Goal: Information Seeking & Learning: Learn about a topic

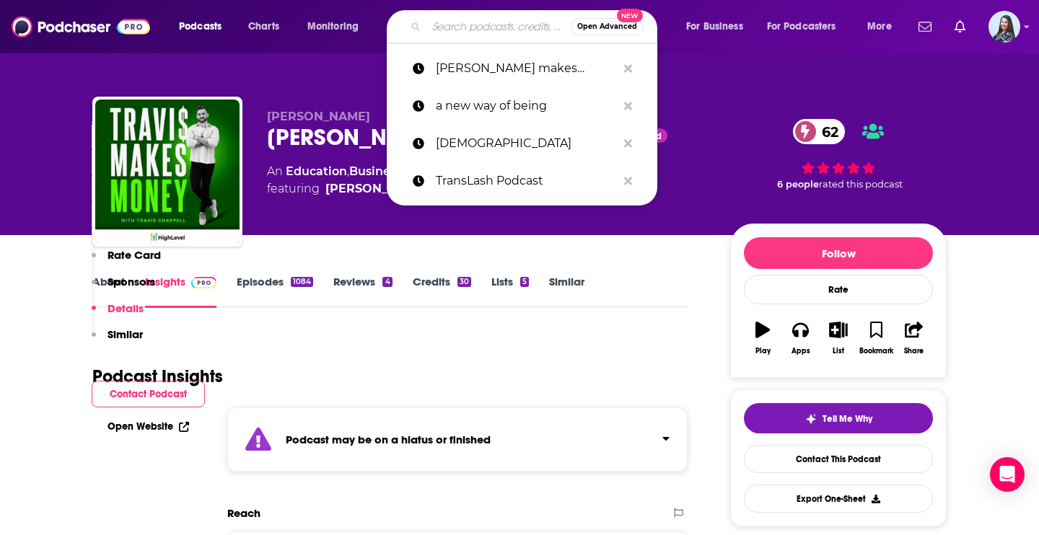
scroll to position [2740, 0]
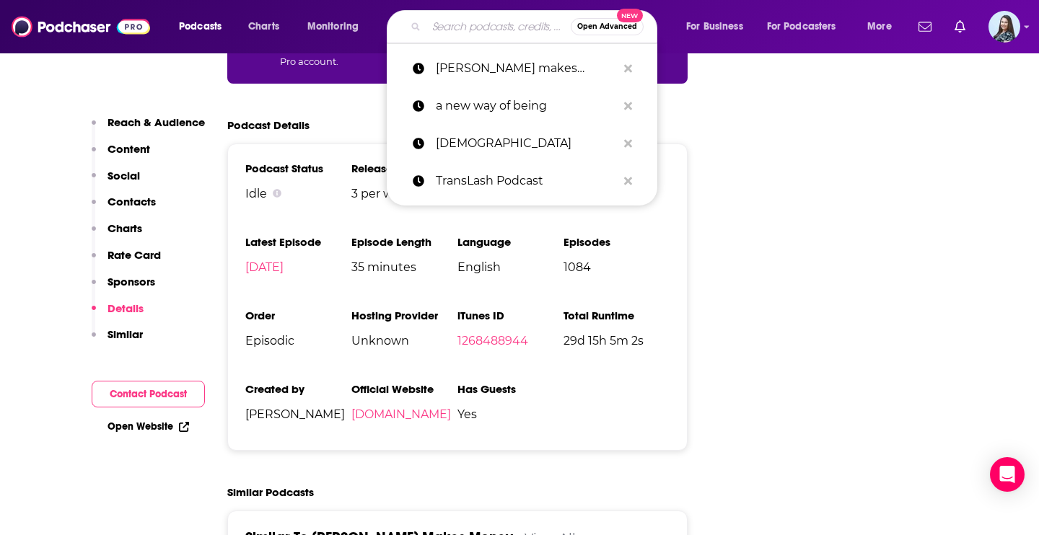
type input "BDA Baby"
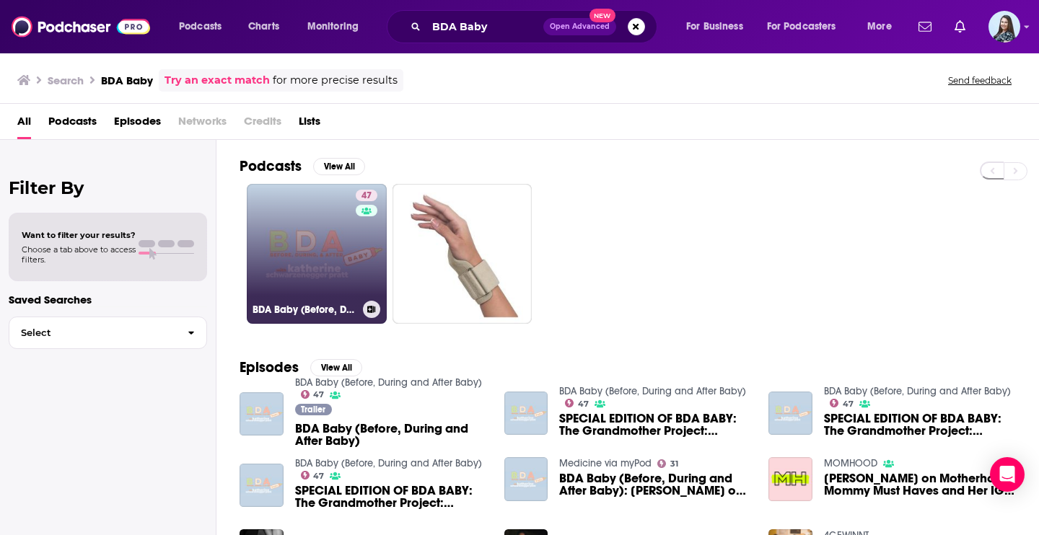
click at [317, 261] on link "47 BDA Baby (Before, During and After Baby)" at bounding box center [317, 254] width 140 height 140
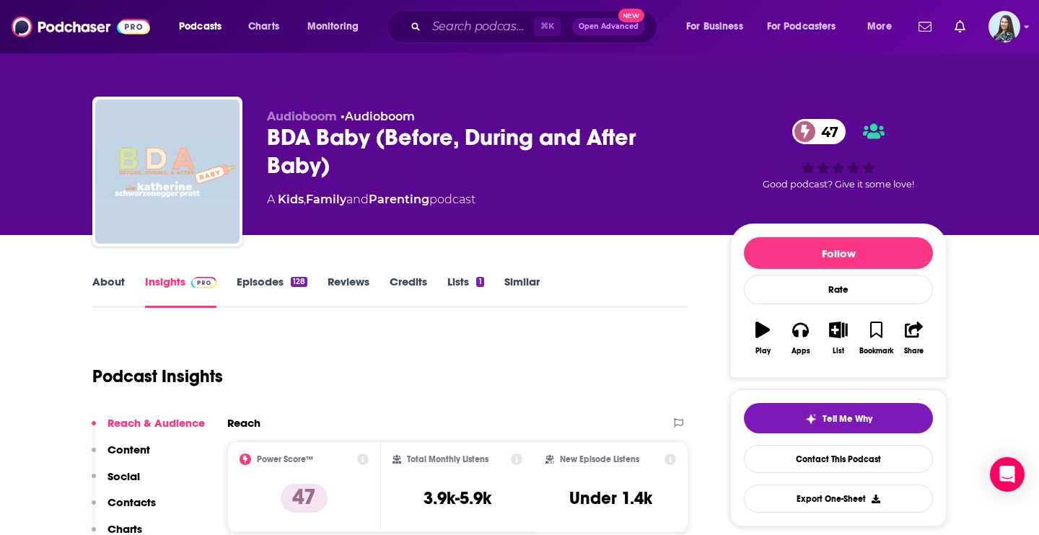
click at [110, 278] on link "About" at bounding box center [108, 291] width 32 height 33
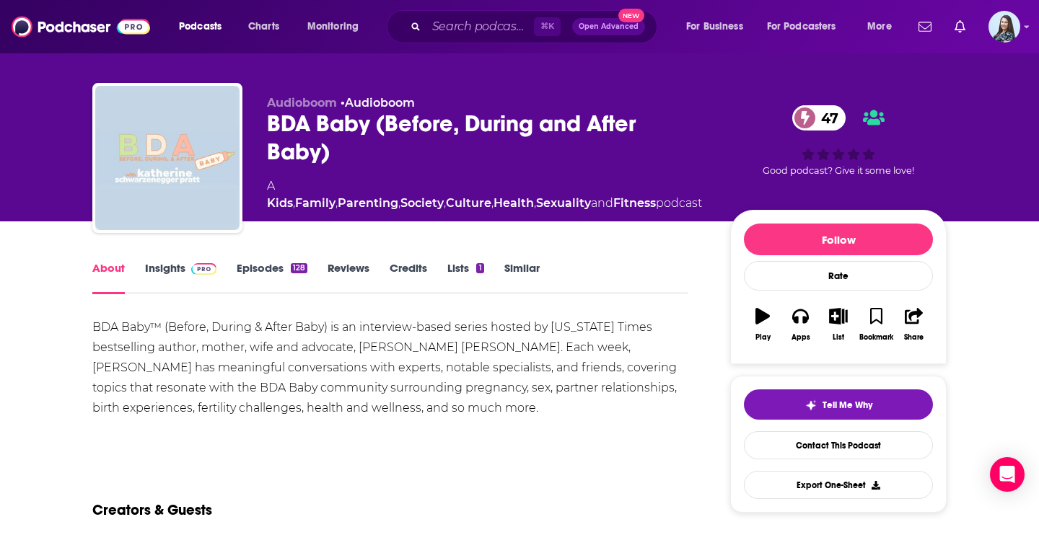
scroll to position [19, 0]
